Goal: Task Accomplishment & Management: Use online tool/utility

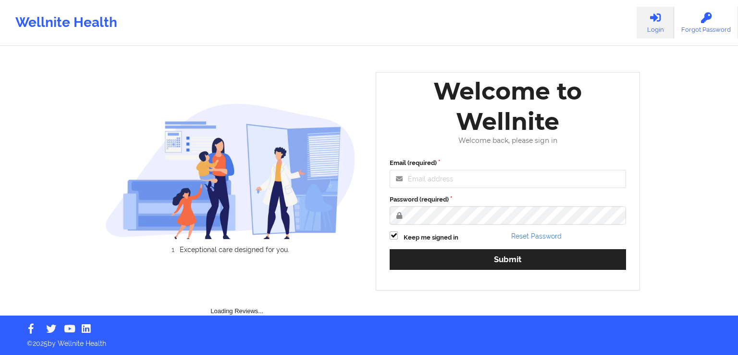
click at [431, 166] on label "Email (required)" at bounding box center [508, 163] width 236 height 10
click at [431, 170] on input "Email (required)" at bounding box center [508, 179] width 236 height 18
click at [425, 180] on input "Email (required)" at bounding box center [508, 179] width 236 height 18
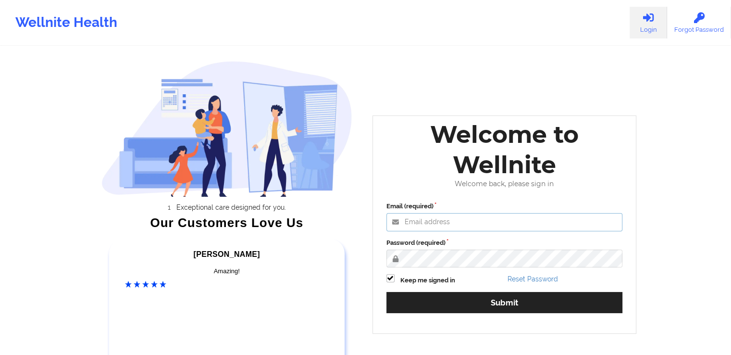
type input "[PERSON_NAME][EMAIL_ADDRESS][DOMAIN_NAME]"
click at [386, 292] on button "Submit" at bounding box center [504, 302] width 236 height 21
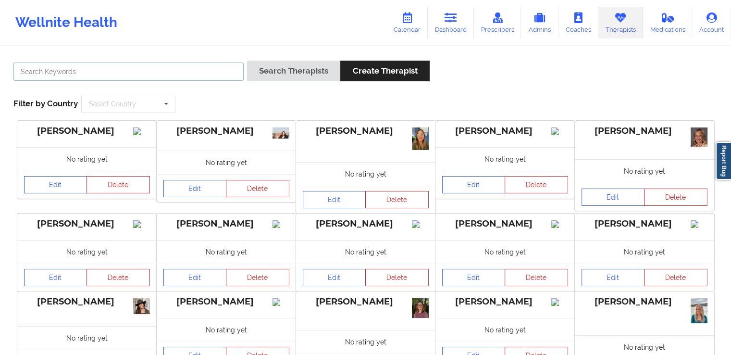
click at [171, 71] on input "text" at bounding box center [128, 71] width 230 height 18
paste input "Dayana [PERSON_NAME]"
type input "Dayana [PERSON_NAME]"
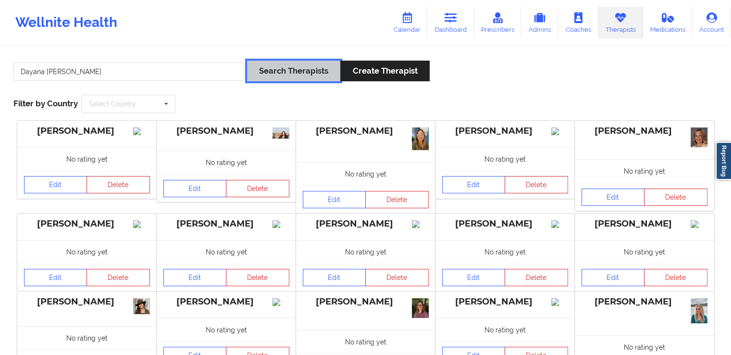
click at [305, 74] on button "Search Therapists" at bounding box center [293, 71] width 93 height 21
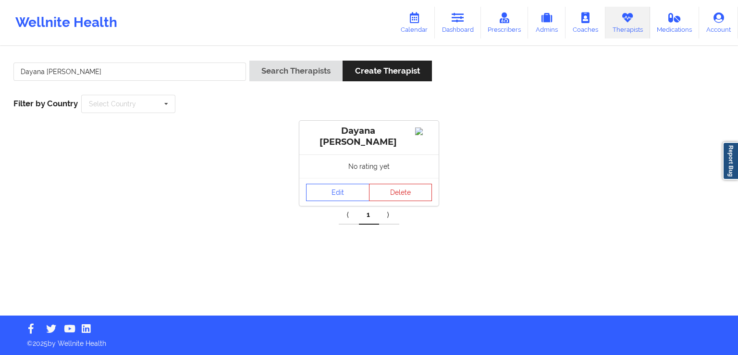
click at [349, 202] on div "Edit Delete" at bounding box center [368, 192] width 139 height 28
click at [351, 193] on link "Edit" at bounding box center [337, 192] width 63 height 17
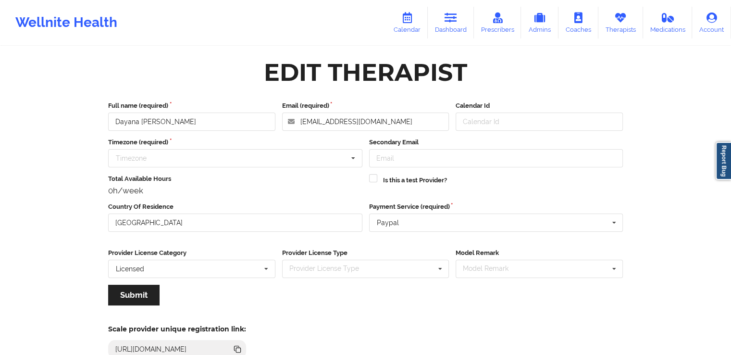
scroll to position [83, 0]
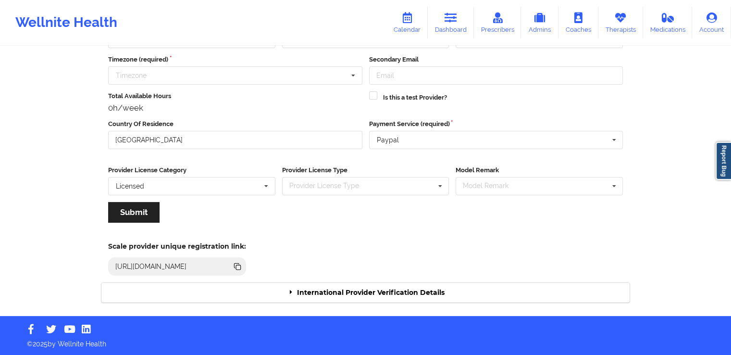
click at [396, 289] on div "International Provider Verification Details" at bounding box center [365, 293] width 528 height 20
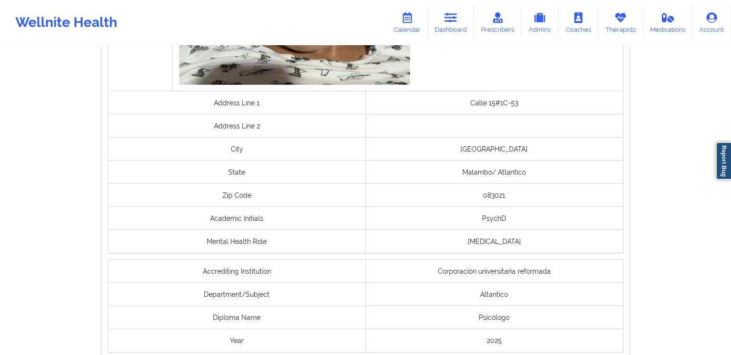
scroll to position [724, 0]
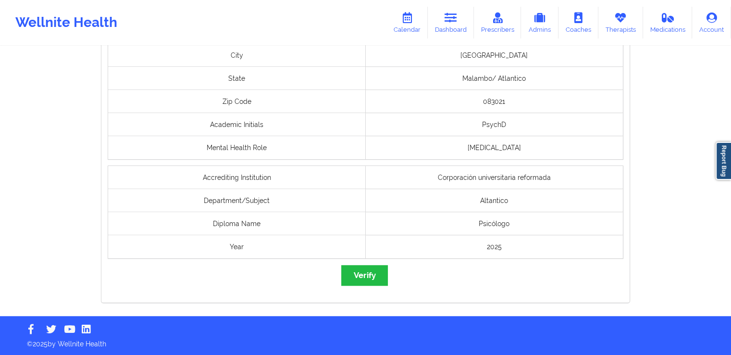
click at [367, 267] on button "Verify" at bounding box center [364, 275] width 46 height 21
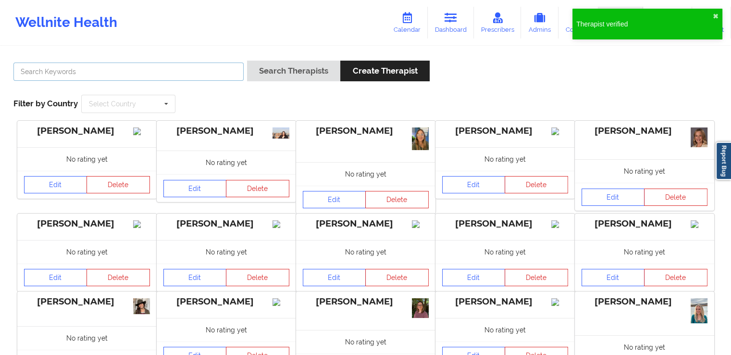
click at [183, 76] on input "text" at bounding box center [128, 71] width 230 height 18
paste input "[PERSON_NAME] [PERSON_NAME]"
type input "[PERSON_NAME] [PERSON_NAME]"
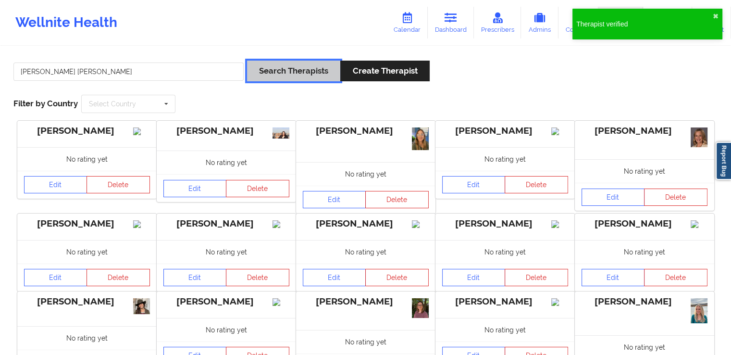
click at [307, 64] on button "Search Therapists" at bounding box center [293, 71] width 93 height 21
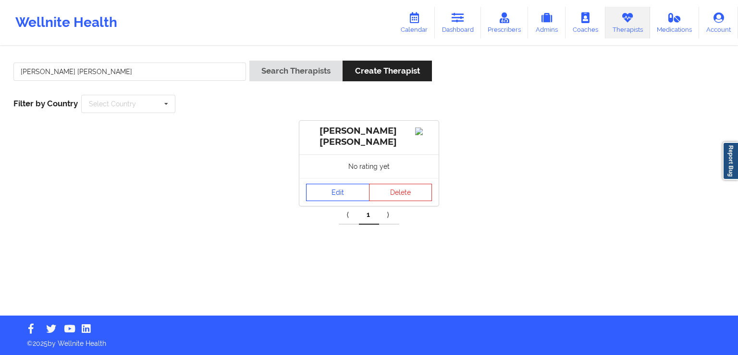
click at [325, 197] on link "Edit" at bounding box center [337, 192] width 63 height 17
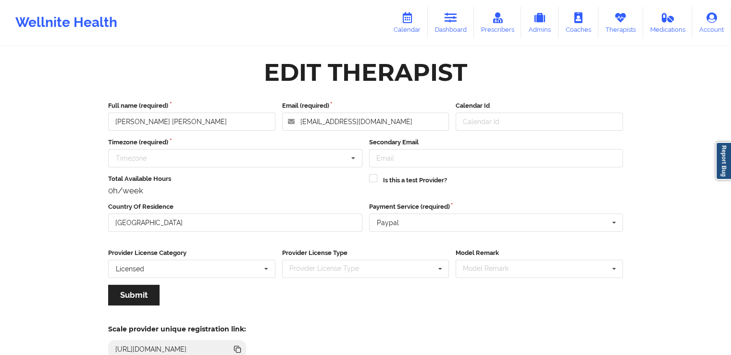
scroll to position [83, 0]
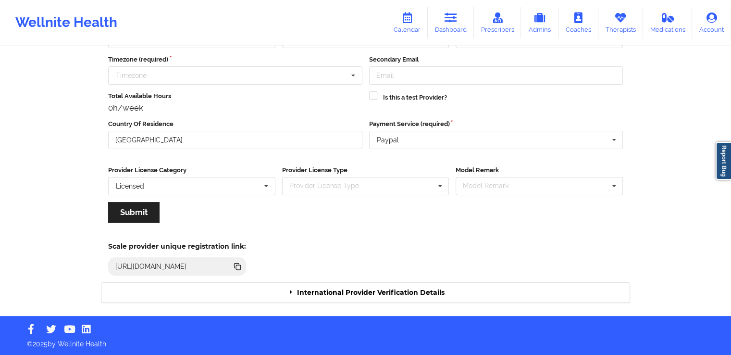
click at [378, 291] on div "International Provider Verification Details" at bounding box center [365, 293] width 528 height 20
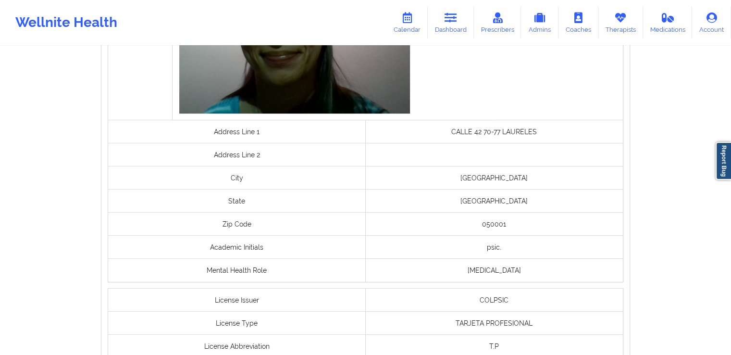
scroll to position [735, 0]
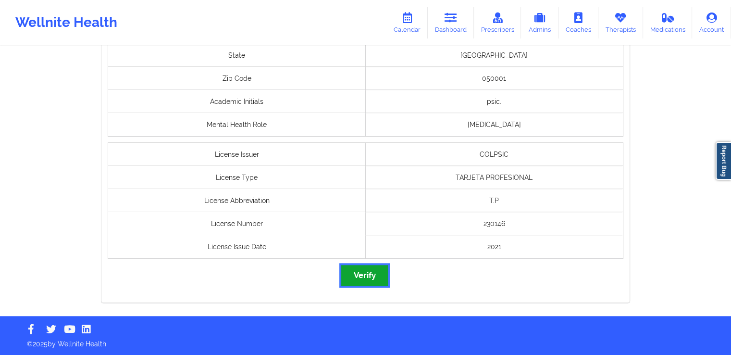
click at [371, 276] on button "Verify" at bounding box center [364, 275] width 46 height 21
